Goal: Information Seeking & Learning: Find specific fact

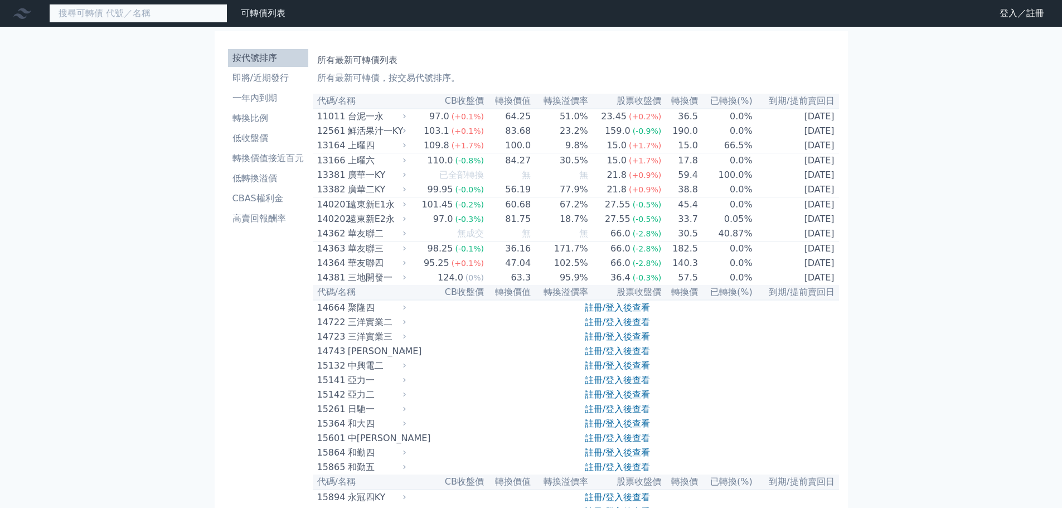
click at [147, 13] on input at bounding box center [138, 13] width 178 height 19
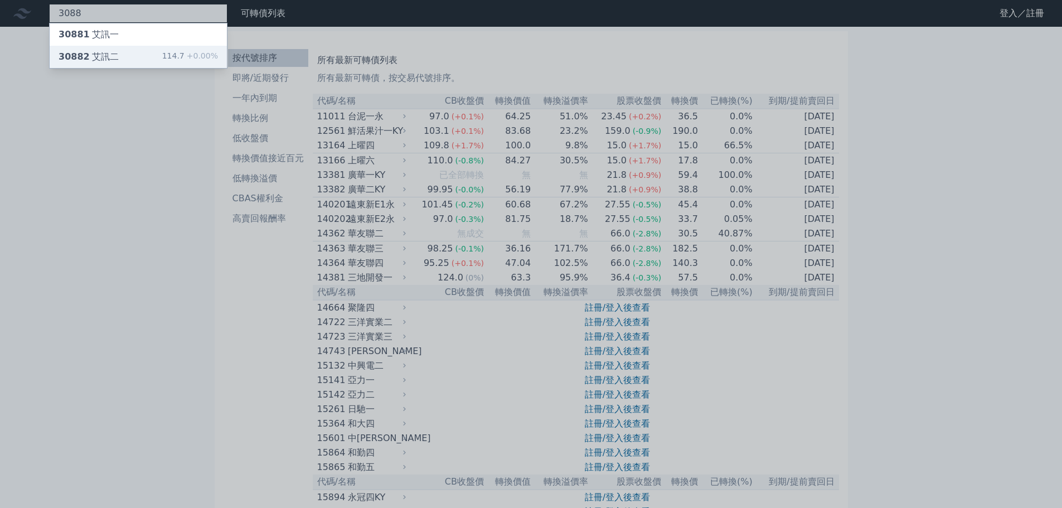
type input "3088"
click at [171, 68] on div "30882 艾訊二 114.7 +0.00%" at bounding box center [138, 57] width 177 height 22
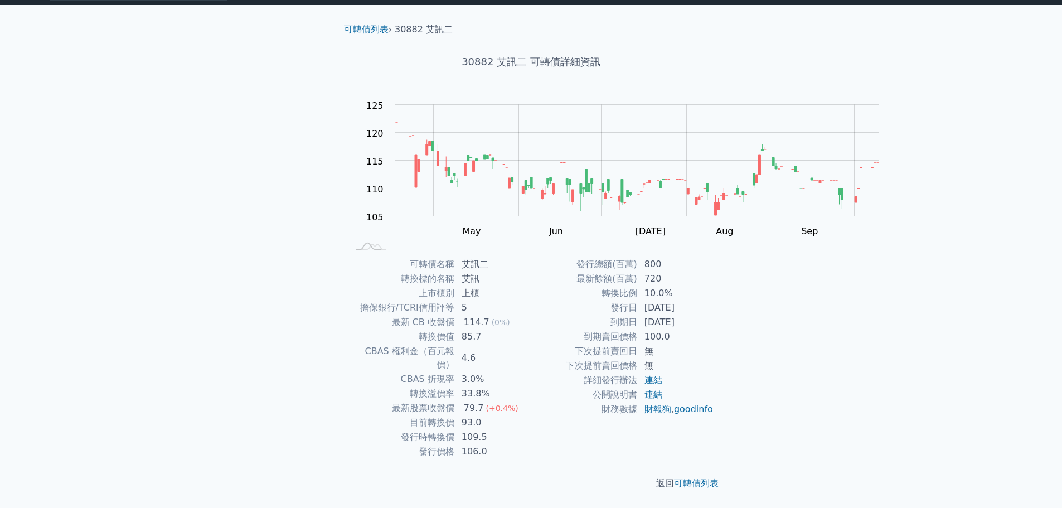
scroll to position [167, 0]
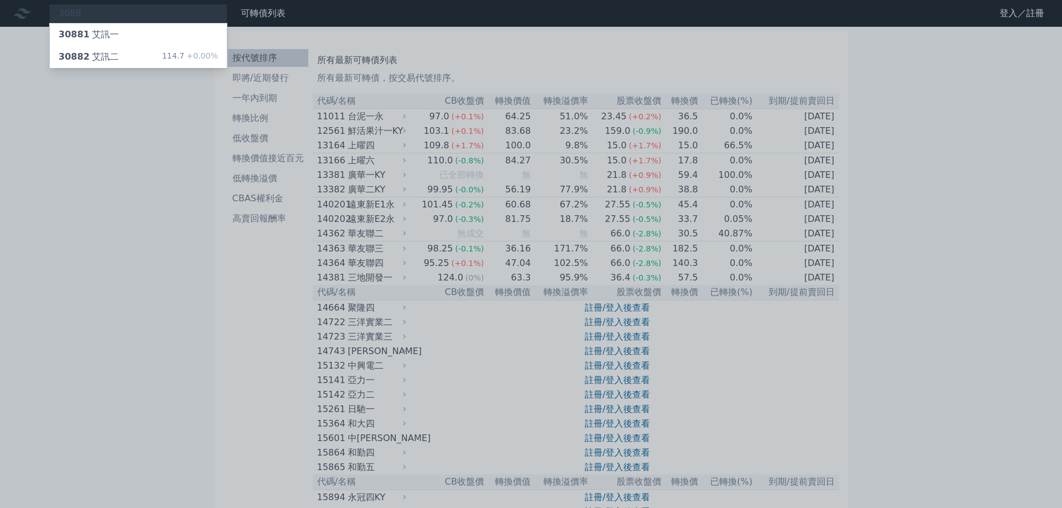
click at [526, 116] on div at bounding box center [531, 254] width 1062 height 508
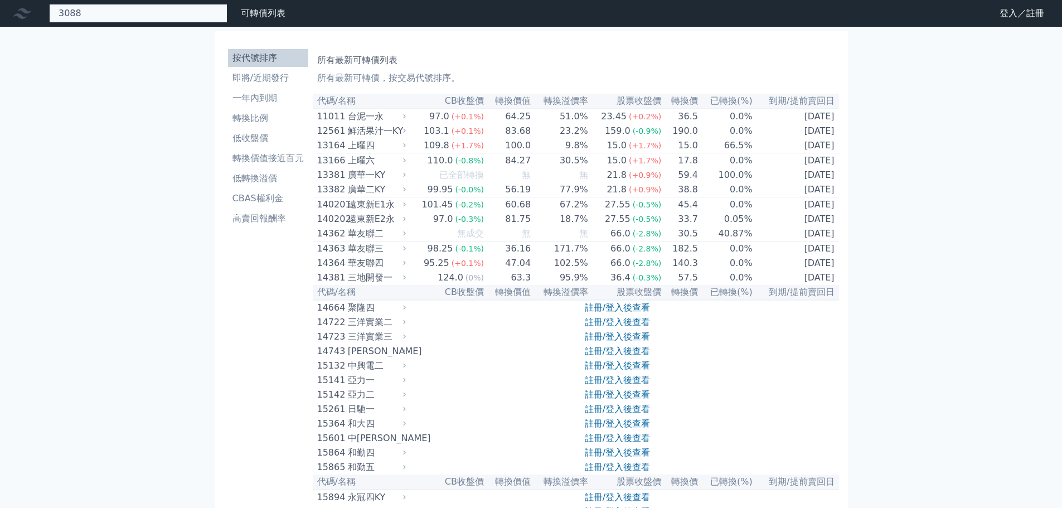
click at [227, 17] on div "3088 30881 艾訊一 30882 艾訊二 114.7 +0.00%" at bounding box center [138, 13] width 178 height 19
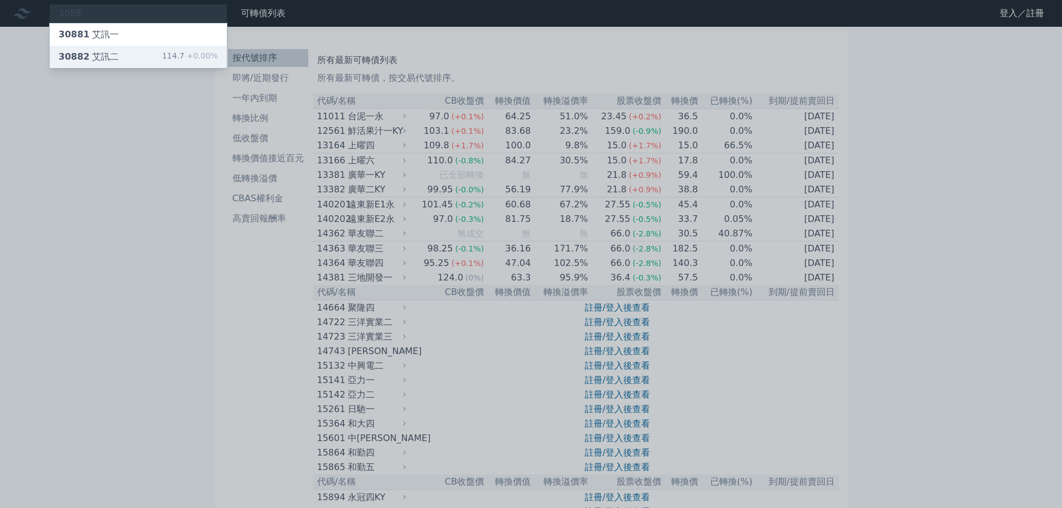
click at [176, 68] on div "30882 艾訊二 114.7 +0.00%" at bounding box center [138, 57] width 177 height 22
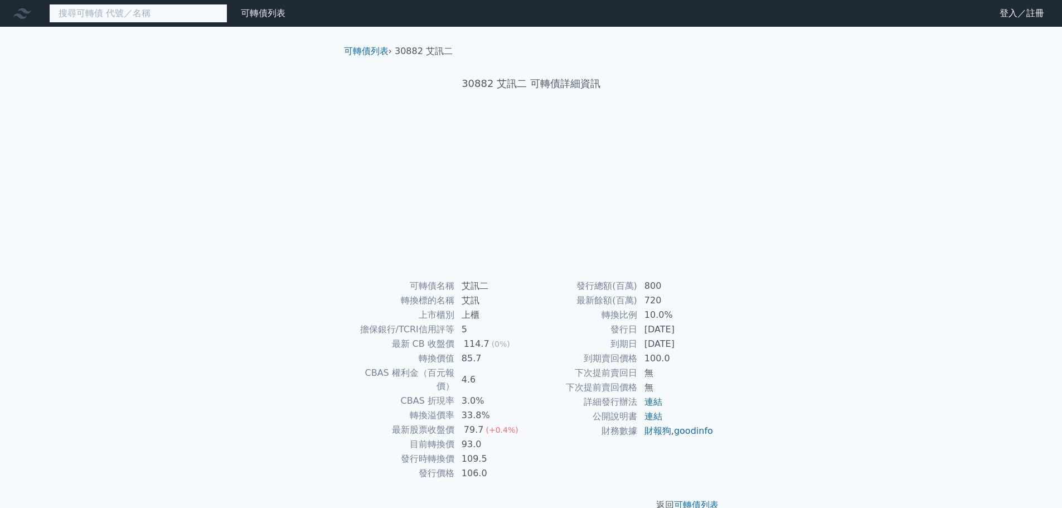
click at [208, 22] on input at bounding box center [138, 13] width 178 height 19
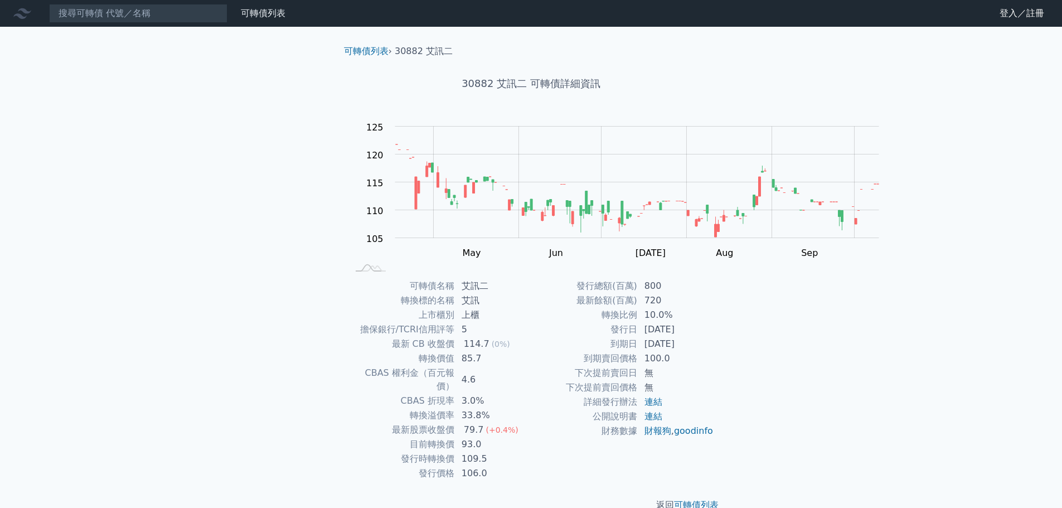
click at [727, 109] on div "30882 艾訊二 可轉債詳細資訊" at bounding box center [531, 83] width 392 height 51
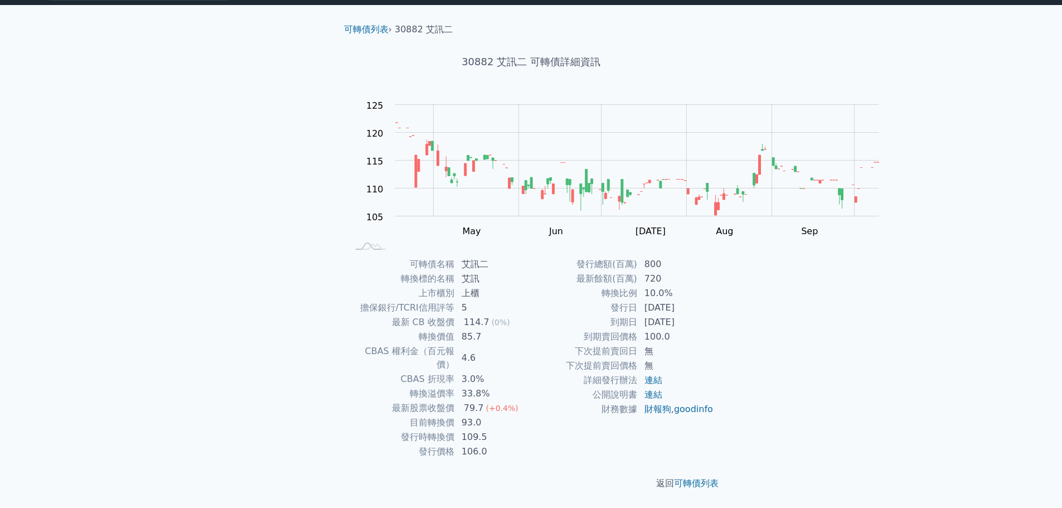
scroll to position [167, 0]
